Goal: Navigation & Orientation: Find specific page/section

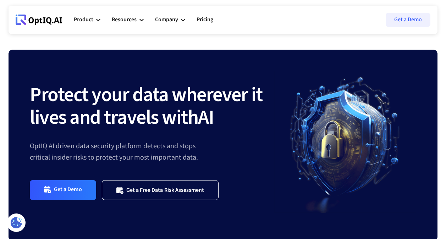
scroll to position [1717, 0]
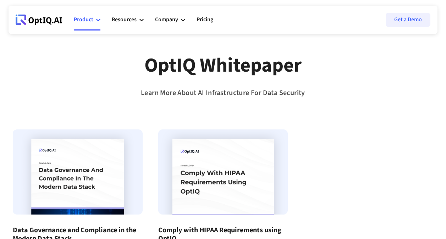
click at [89, 20] on div "Product" at bounding box center [84, 20] width 20 height 10
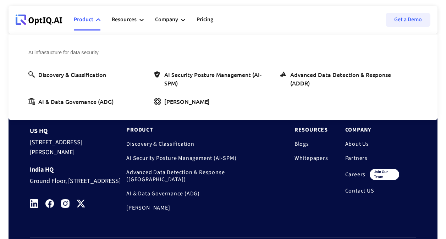
scroll to position [577, 0]
click at [347, 155] on link "Partners" at bounding box center [372, 157] width 54 height 7
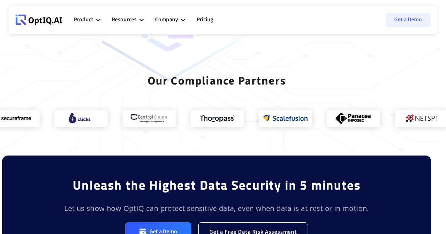
scroll to position [607, 6]
